Goal: Information Seeking & Learning: Find specific fact

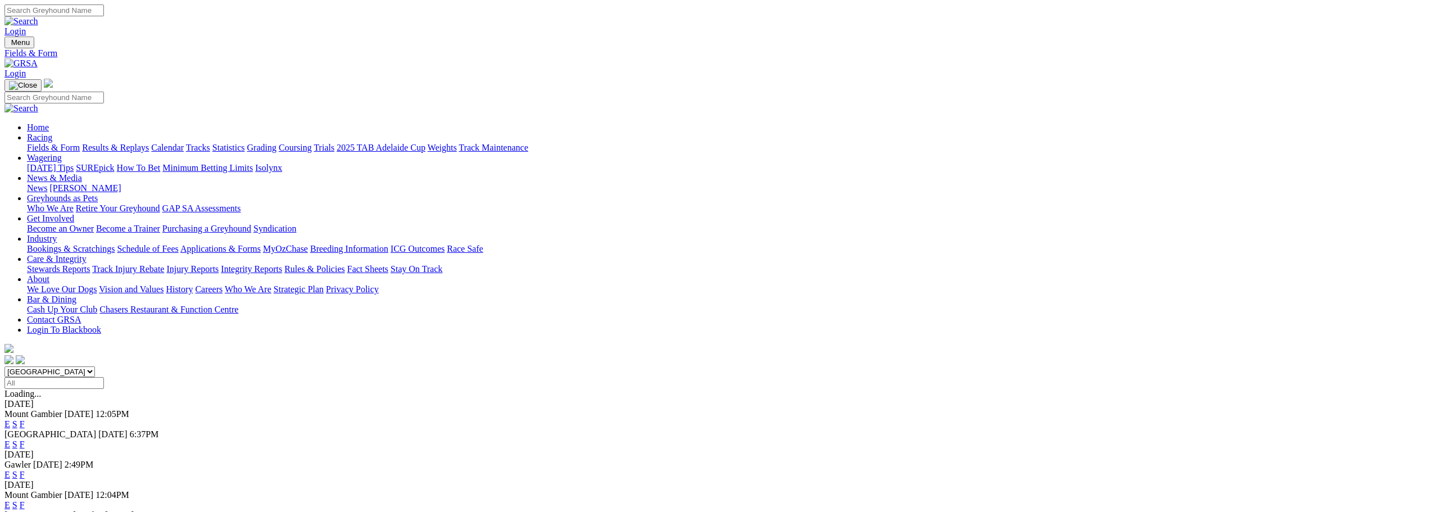
click at [149, 143] on link "Results & Replays" at bounding box center [115, 148] width 67 height 10
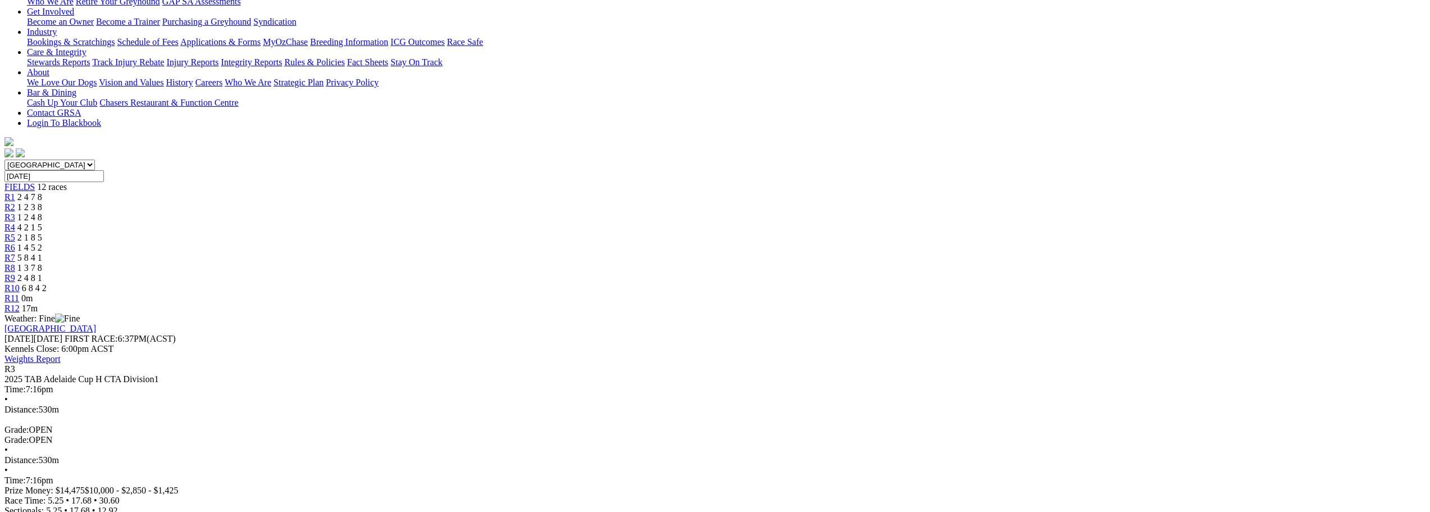
scroll to position [225, 0]
